Goal: Task Accomplishment & Management: Use online tool/utility

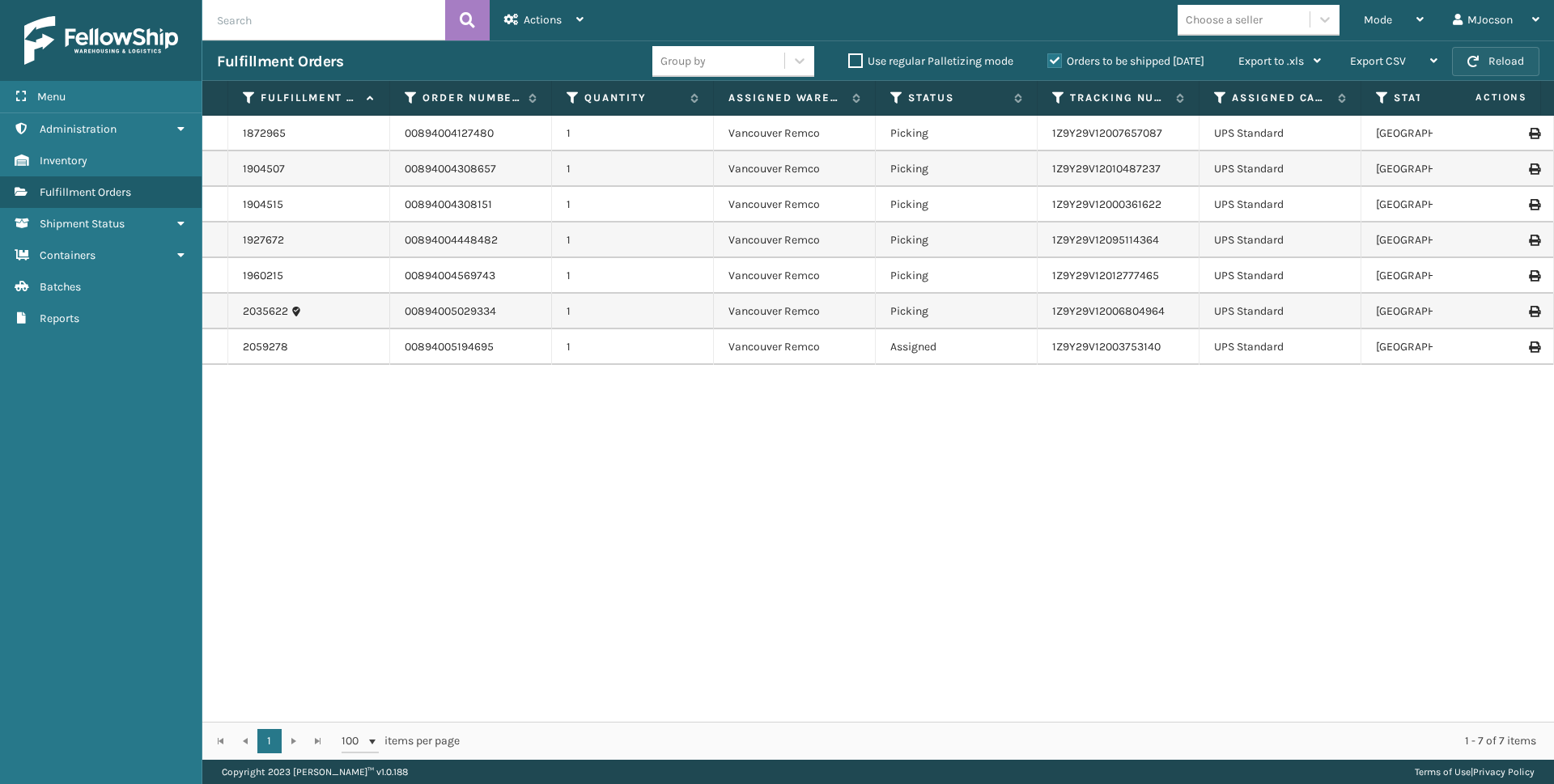
click at [1481, 57] on button "Reload" at bounding box center [1495, 61] width 88 height 29
click at [1491, 54] on button "Reload" at bounding box center [1495, 61] width 88 height 29
click at [1479, 57] on button "Reload" at bounding box center [1495, 61] width 88 height 29
click at [1367, 11] on div "Mode" at bounding box center [1393, 20] width 60 height 40
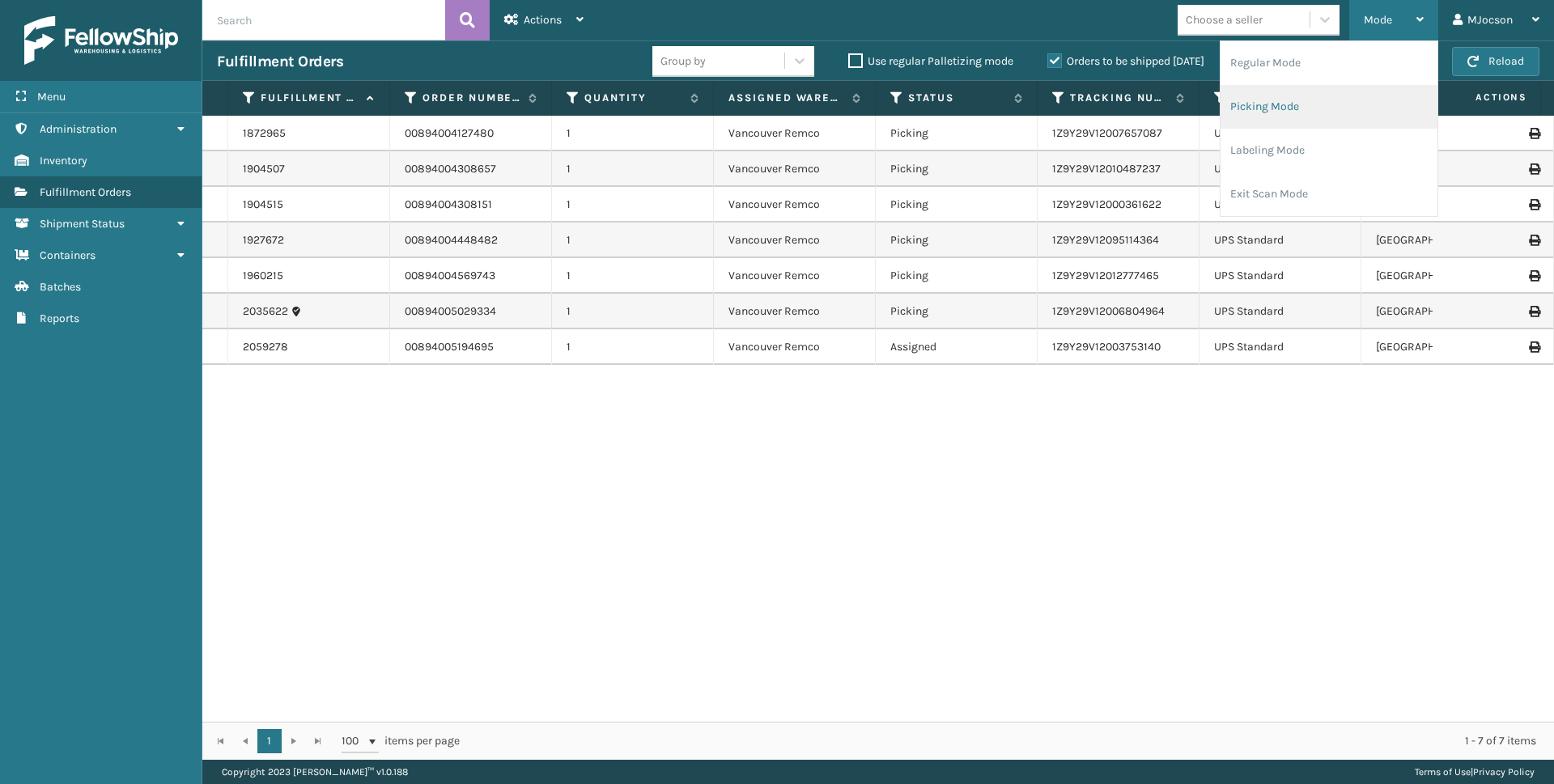
click at [1285, 108] on li "Picking Mode" at bounding box center [1328, 106] width 217 height 43
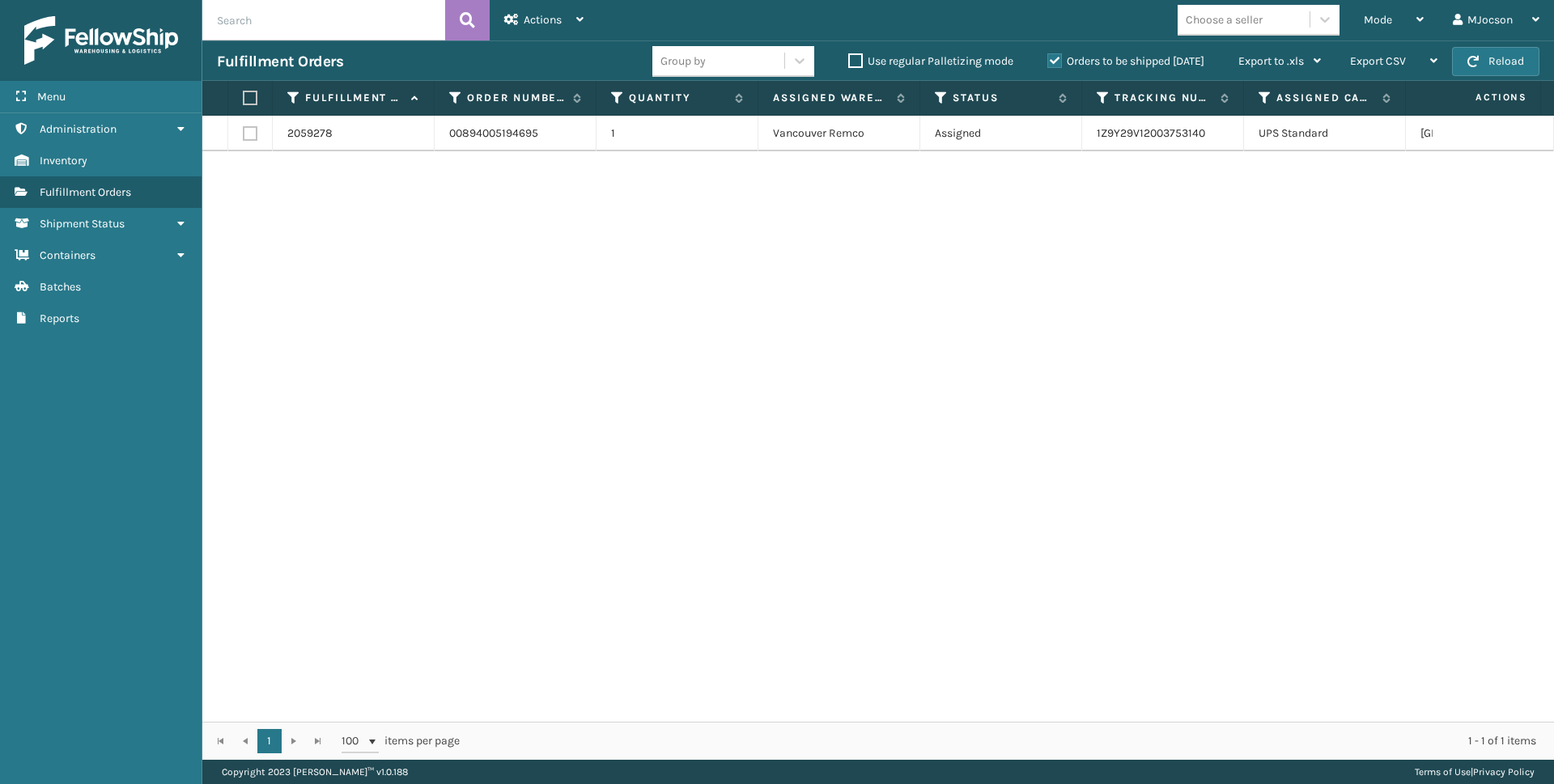
click at [251, 104] on label at bounding box center [248, 98] width 10 height 15
click at [244, 104] on input "checkbox" at bounding box center [243, 98] width 1 height 11
checkbox input "true"
click at [535, 20] on span "Actions" at bounding box center [542, 20] width 38 height 14
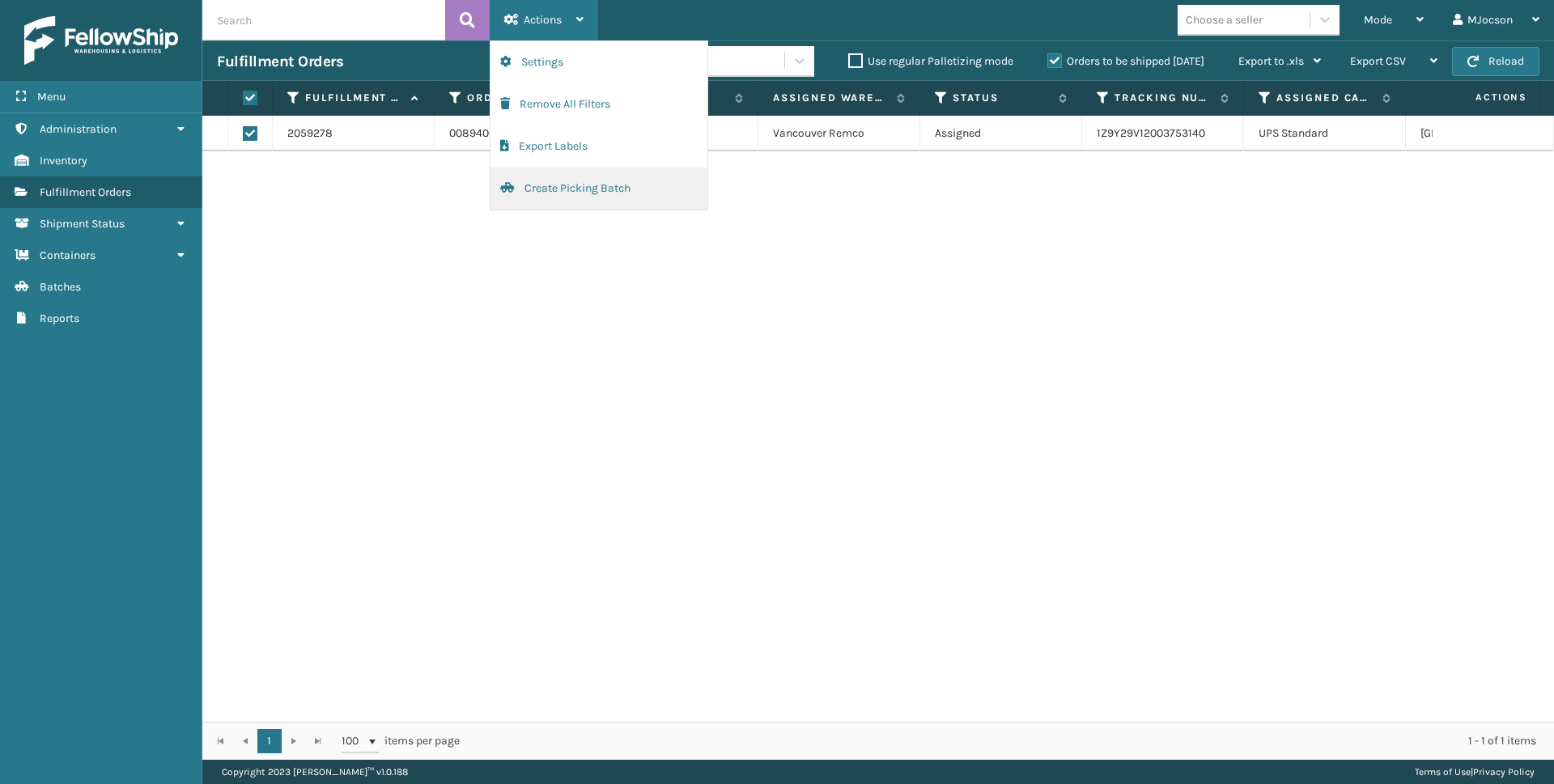
click at [567, 191] on button "Create Picking Batch" at bounding box center [599, 188] width 217 height 42
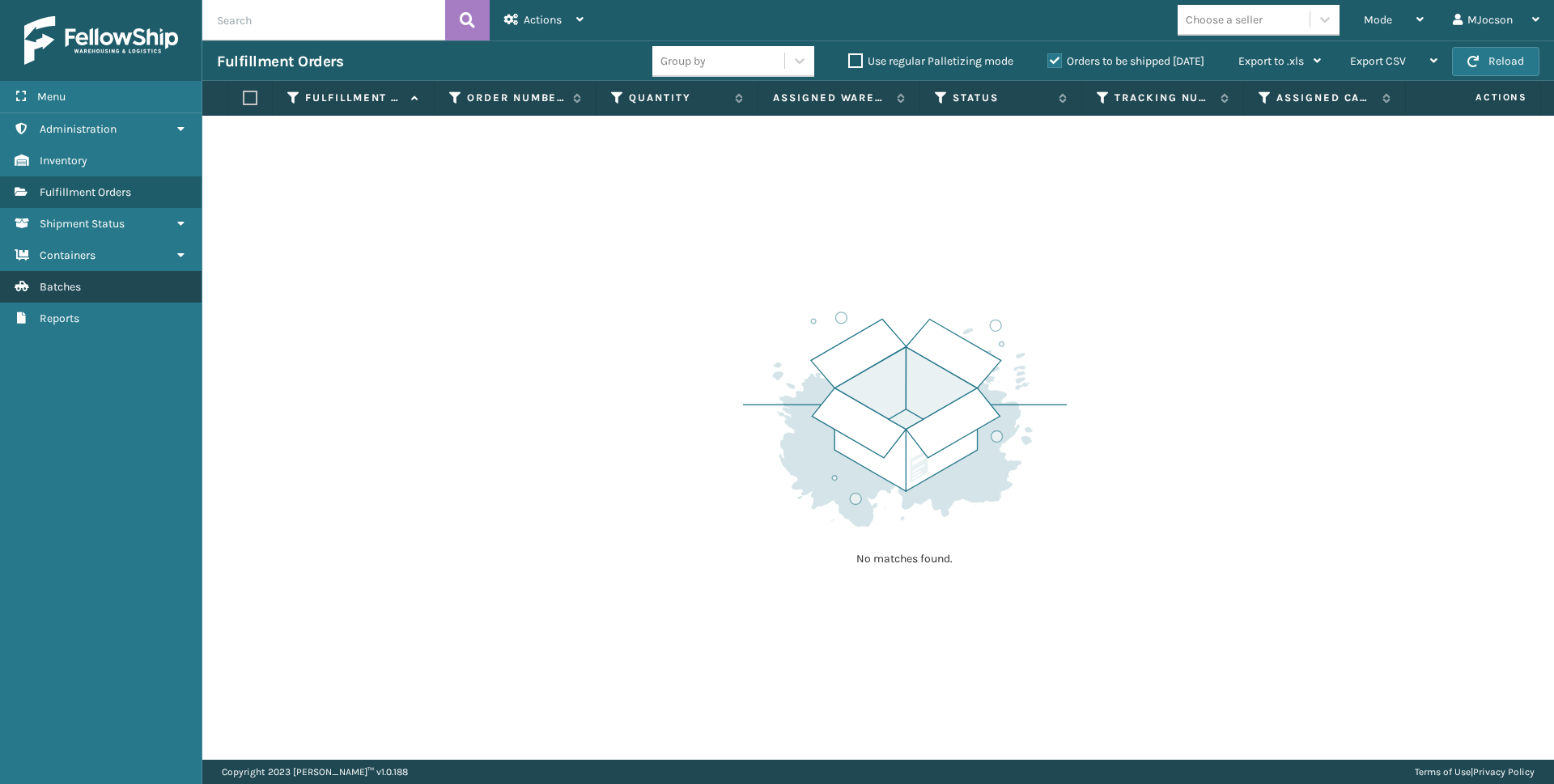
click at [64, 295] on link "Shipment Status Batches" at bounding box center [101, 286] width 201 height 32
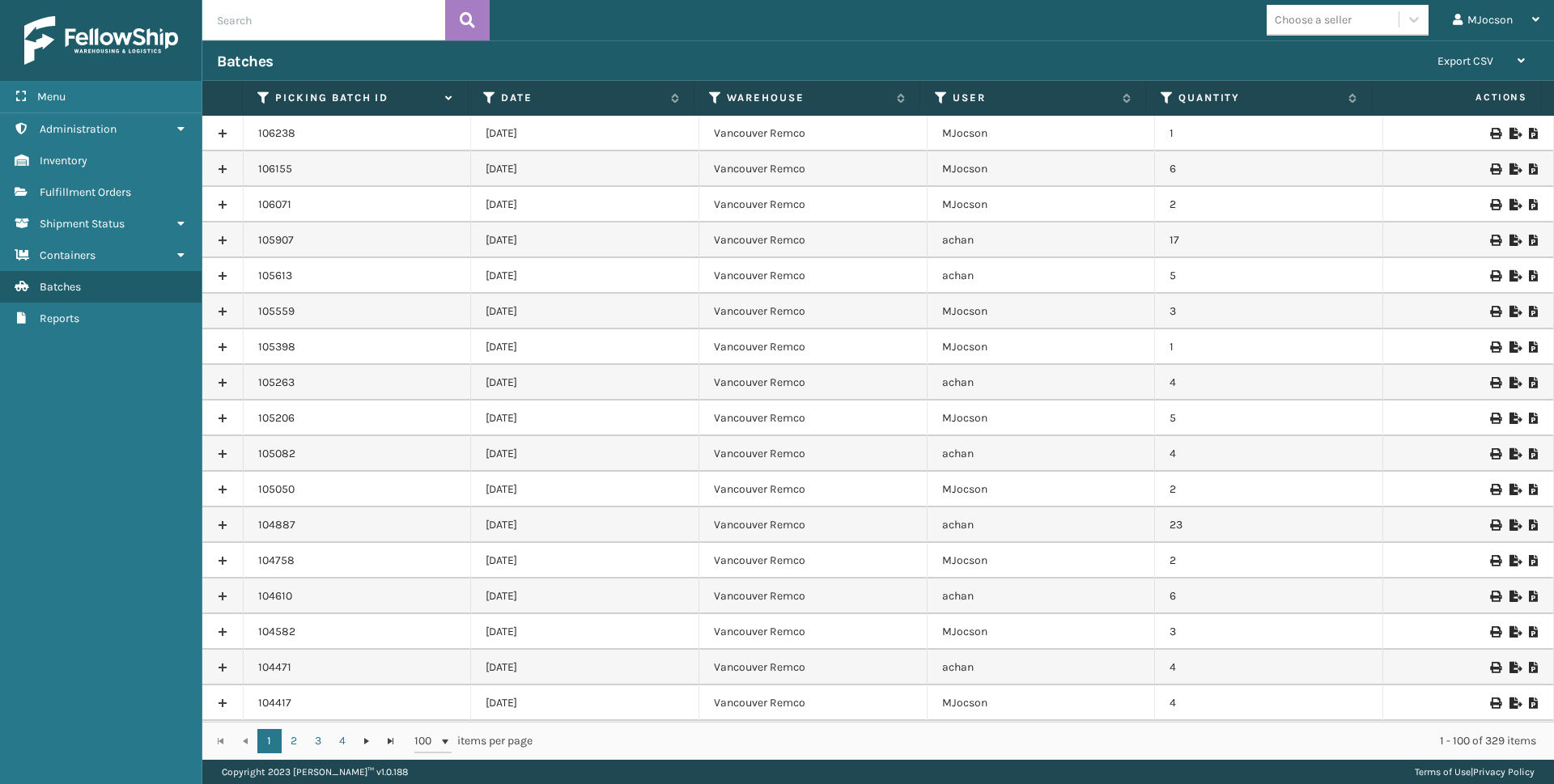
click at [1529, 133] on icon at bounding box center [1534, 133] width 10 height 11
click at [1529, 137] on icon at bounding box center [1534, 133] width 10 height 11
click at [118, 635] on div "Menu Administration Inventory Fulfillment Orders Shipment Status Containers Bat…" at bounding box center [101, 392] width 202 height 784
click at [88, 191] on span "Fulfillment Orders" at bounding box center [85, 191] width 92 height 14
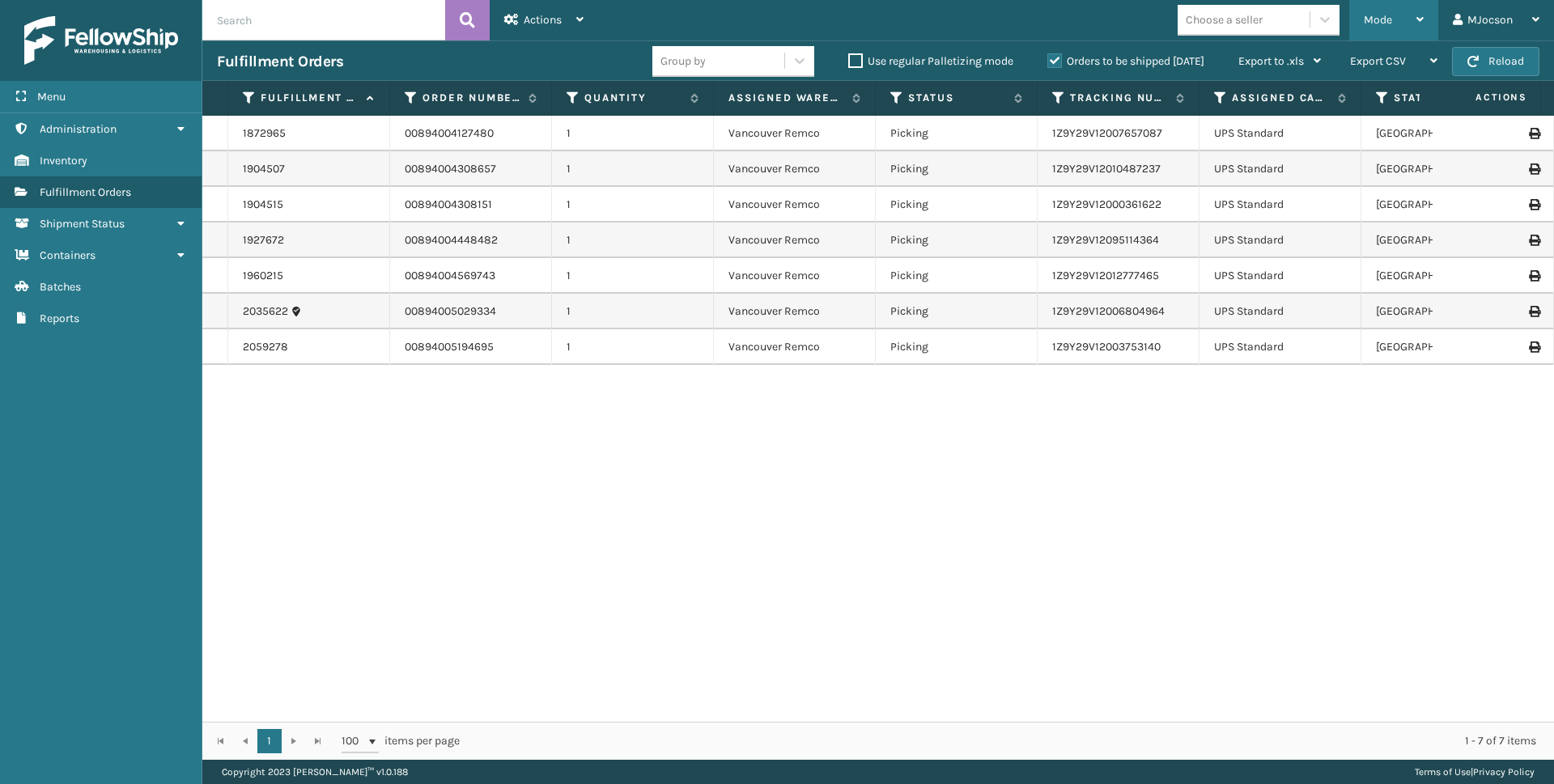
click at [1387, 28] on div "Mode" at bounding box center [1393, 20] width 60 height 40
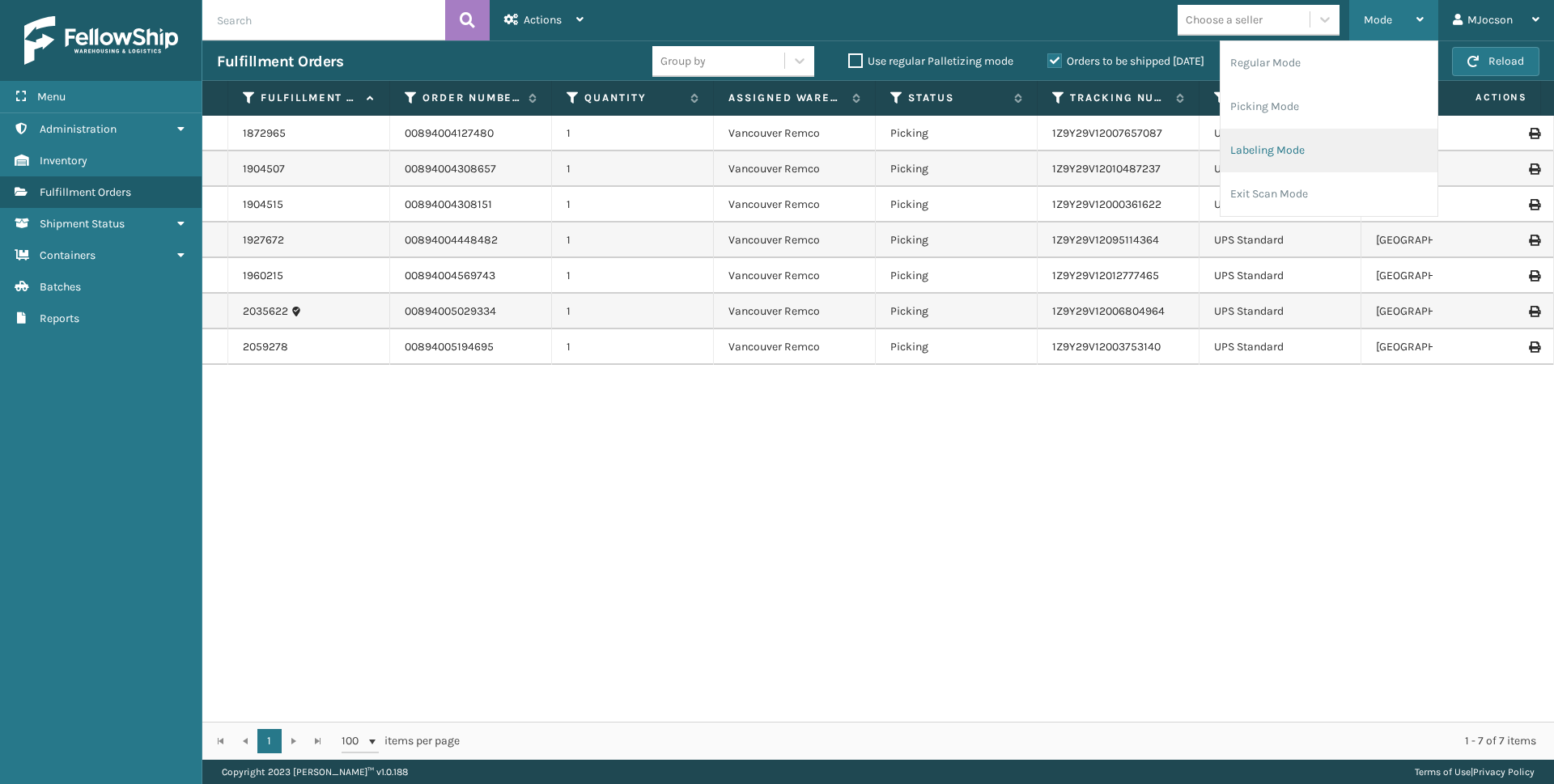
click at [1269, 151] on li "Labeling Mode" at bounding box center [1328, 150] width 217 height 43
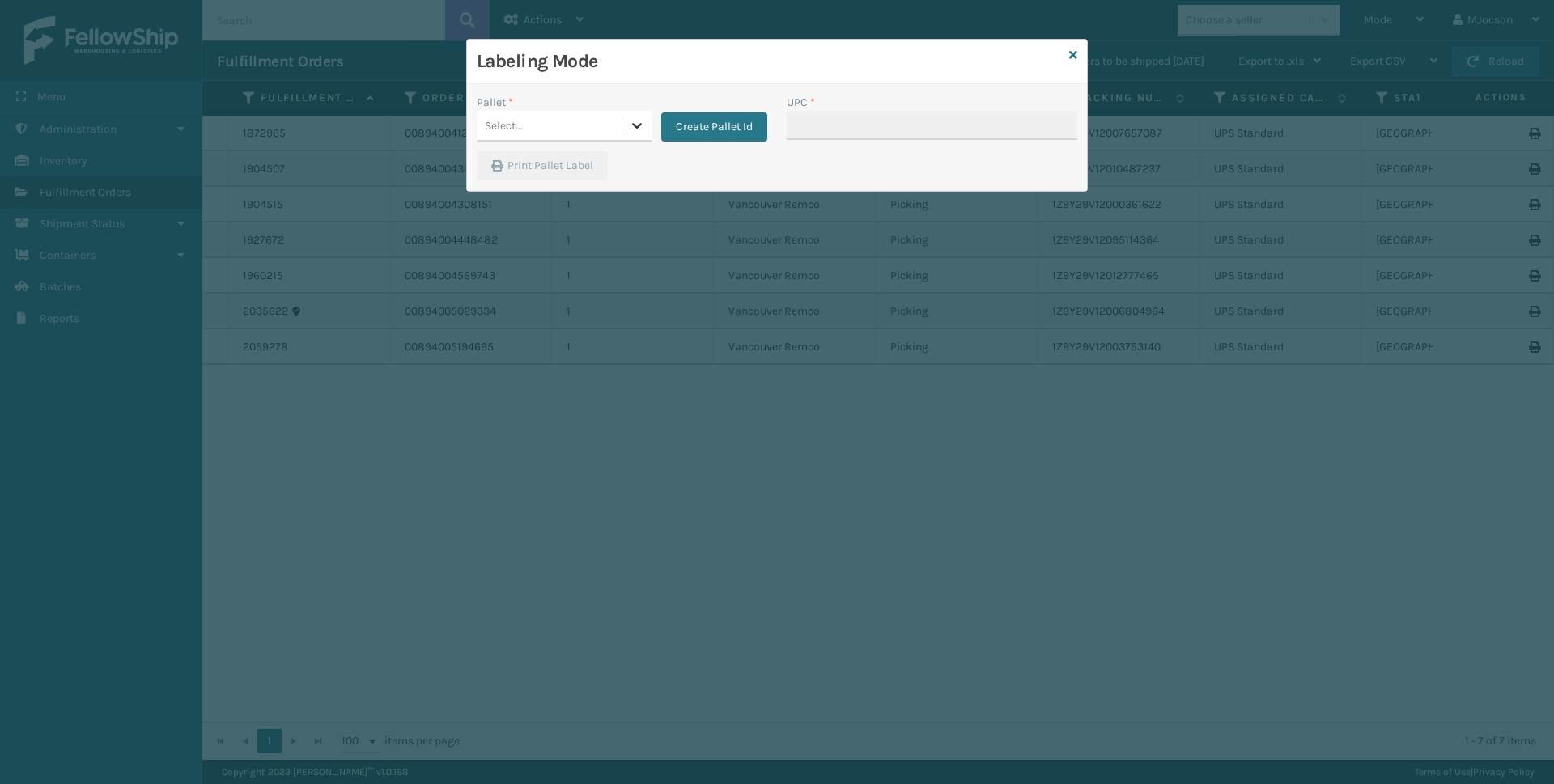
click at [636, 130] on icon at bounding box center [637, 125] width 16 height 16
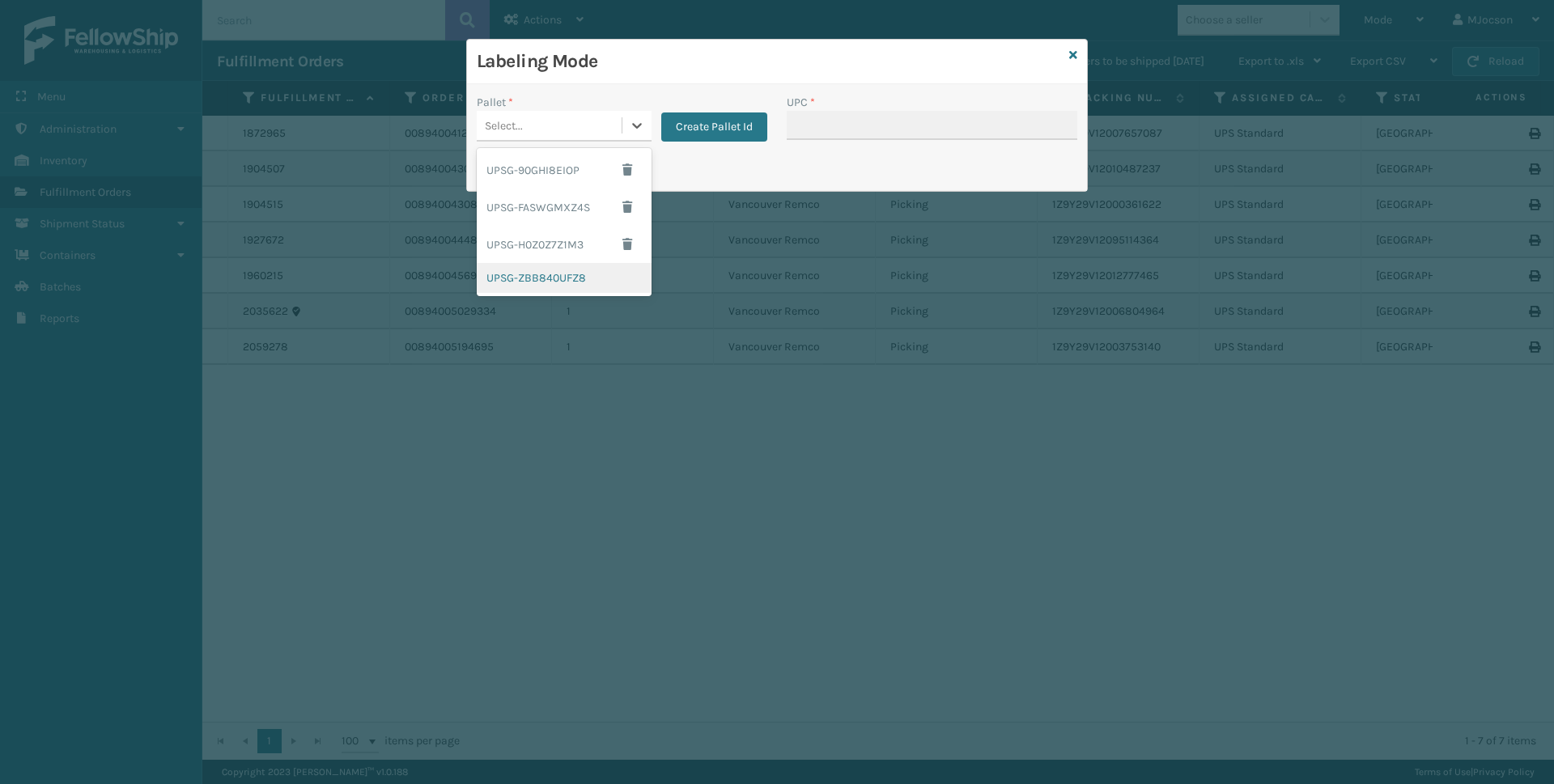
click at [578, 277] on div "UPSG-ZBB840UFZ8" at bounding box center [563, 277] width 174 height 30
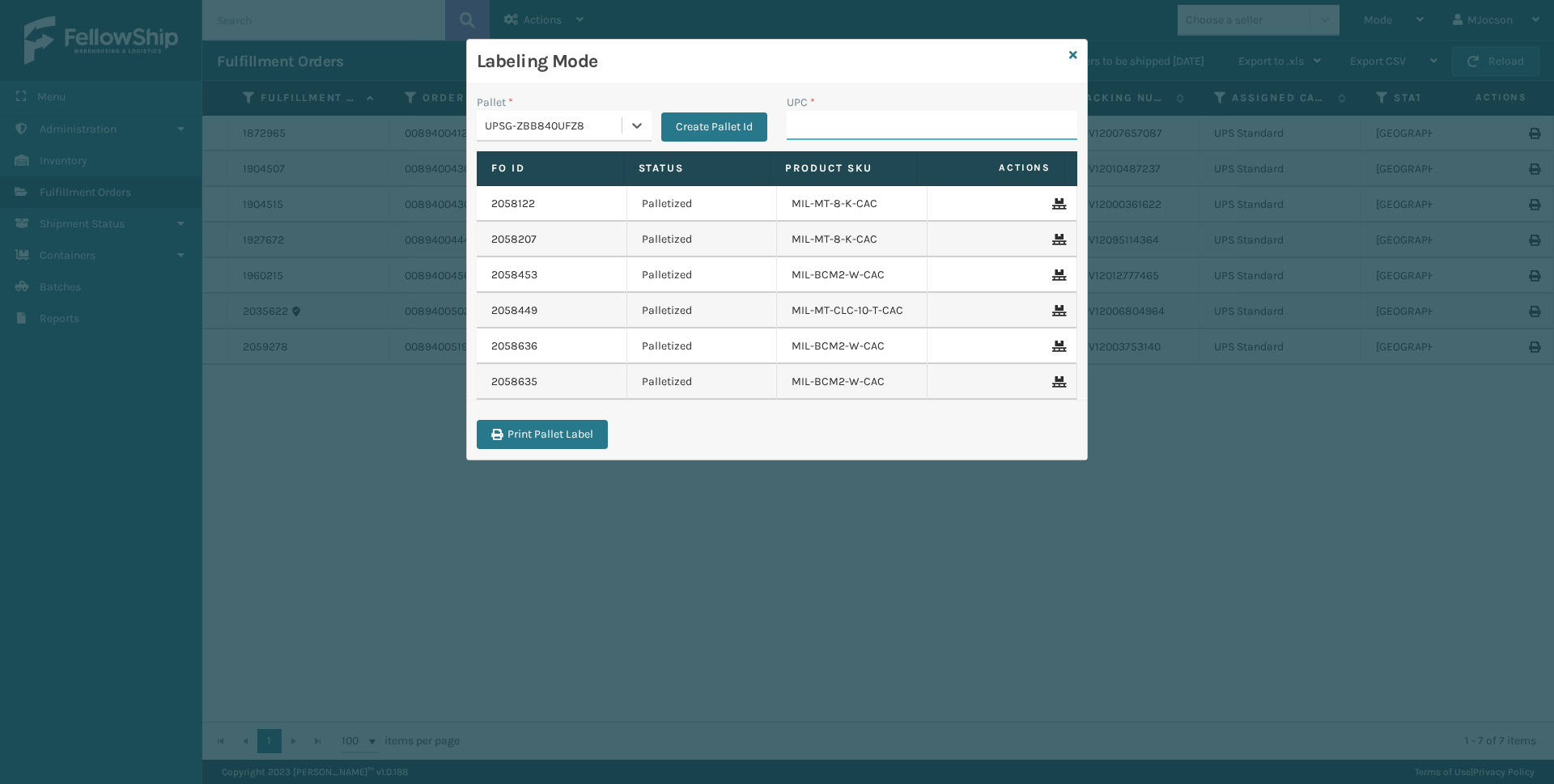
click at [818, 138] on input "UPC *" at bounding box center [932, 125] width 291 height 29
click at [1072, 51] on icon at bounding box center [1073, 55] width 8 height 11
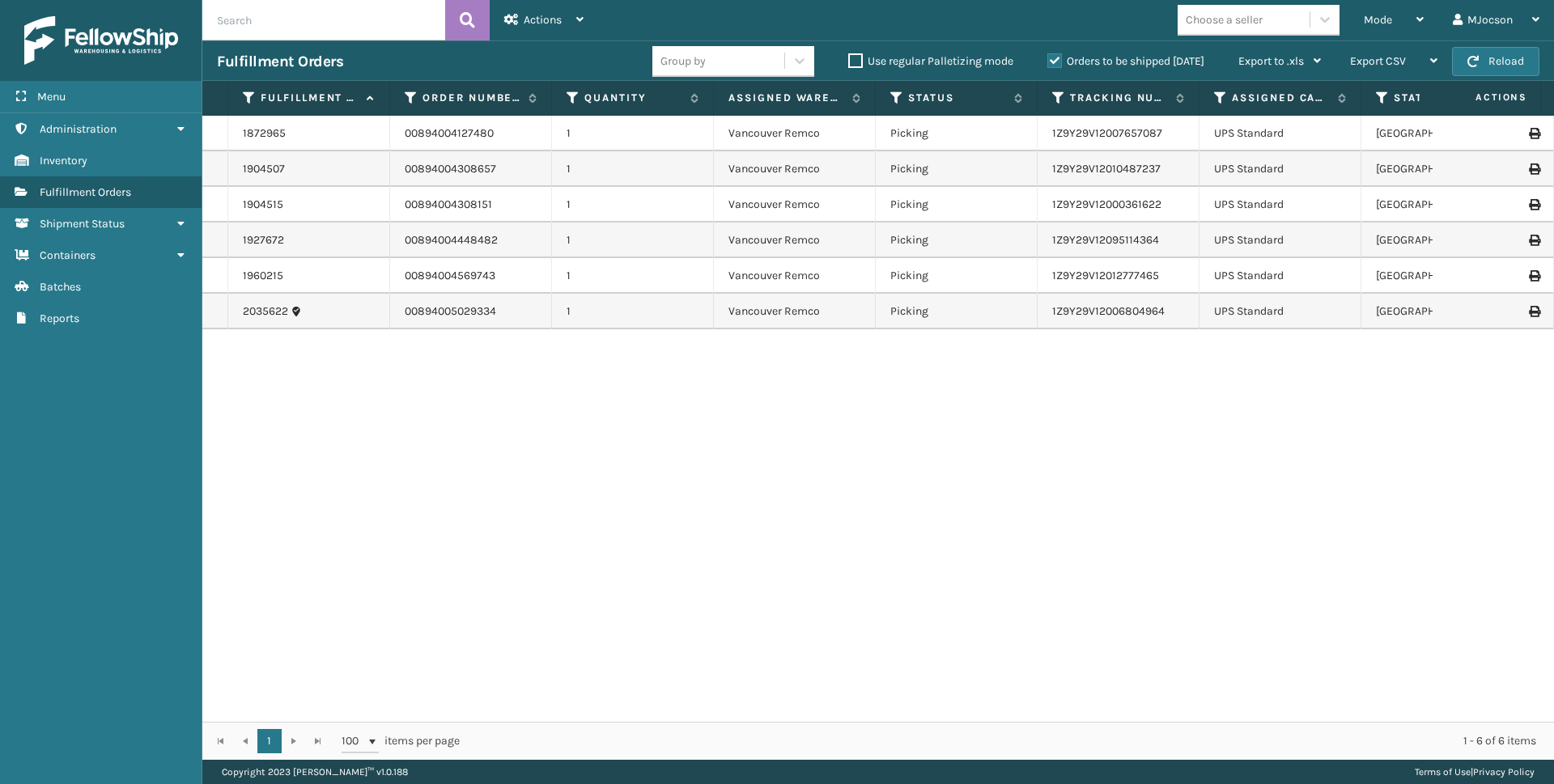
click at [116, 462] on div "Menu Administration Inventory Fulfillment Orders Shipment Status Containers Bat…" at bounding box center [101, 392] width 202 height 784
